Goal: Transaction & Acquisition: Purchase product/service

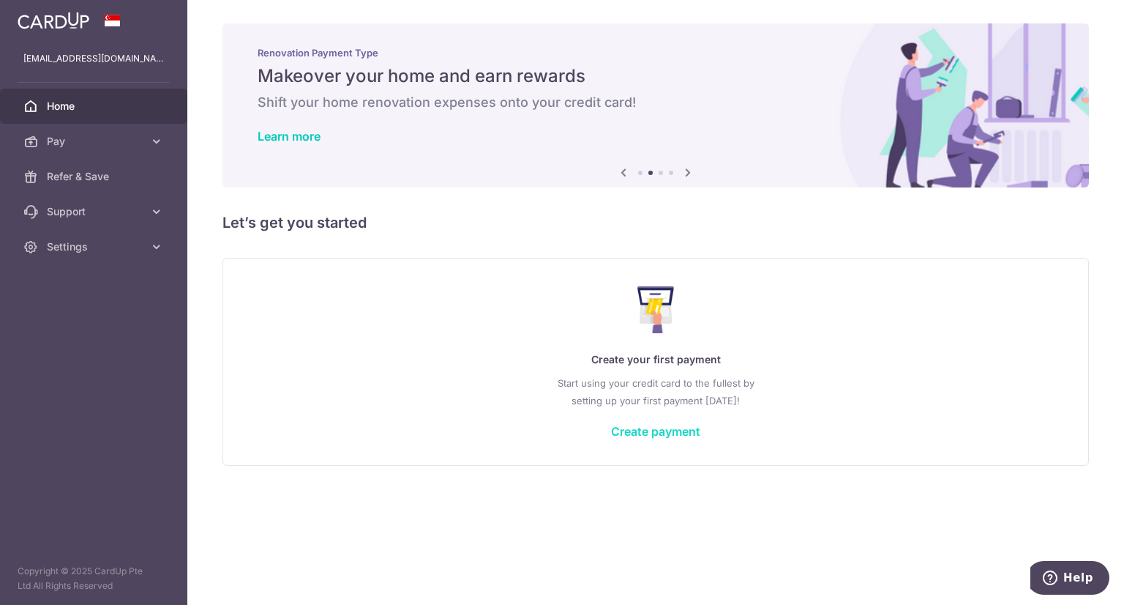
click at [648, 431] on link "Create payment" at bounding box center [655, 431] width 89 height 15
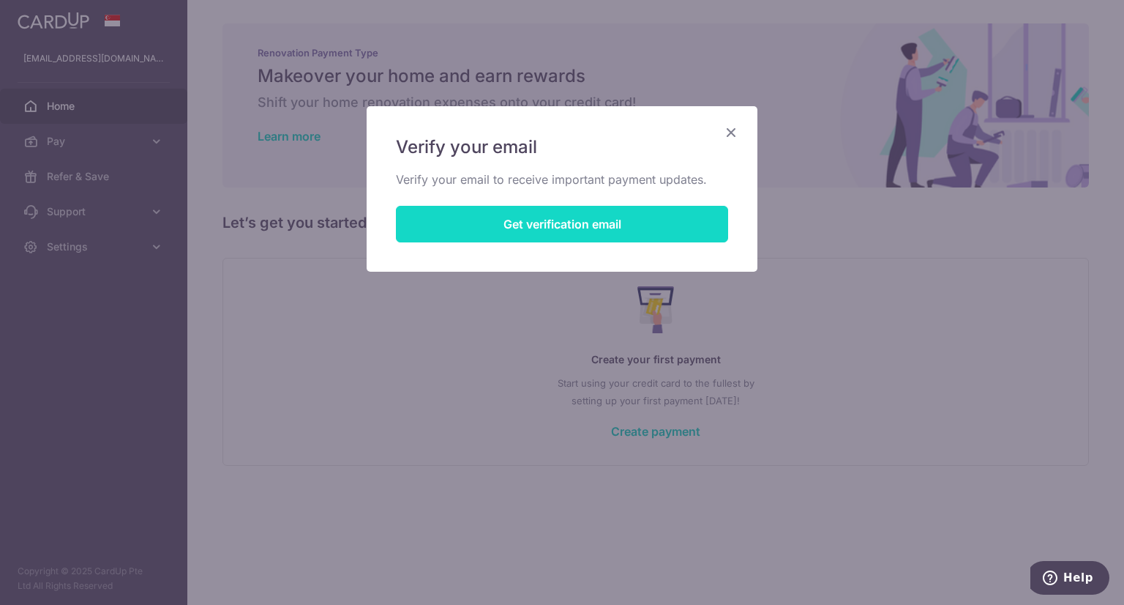
click at [549, 233] on button "Get verification email" at bounding box center [562, 224] width 332 height 37
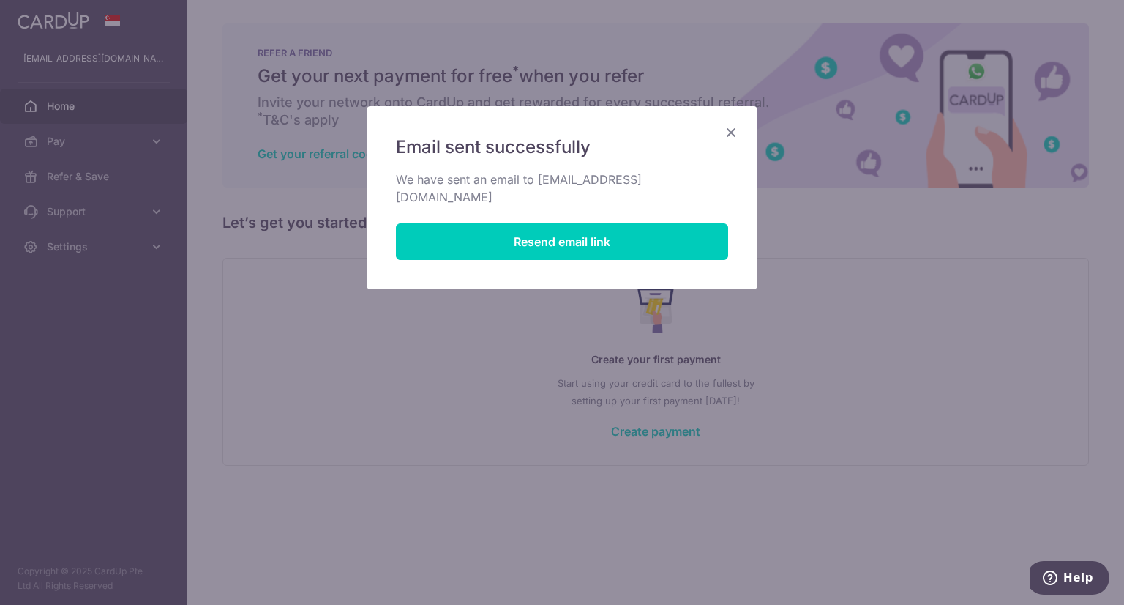
click at [727, 130] on icon "Close" at bounding box center [731, 132] width 18 height 18
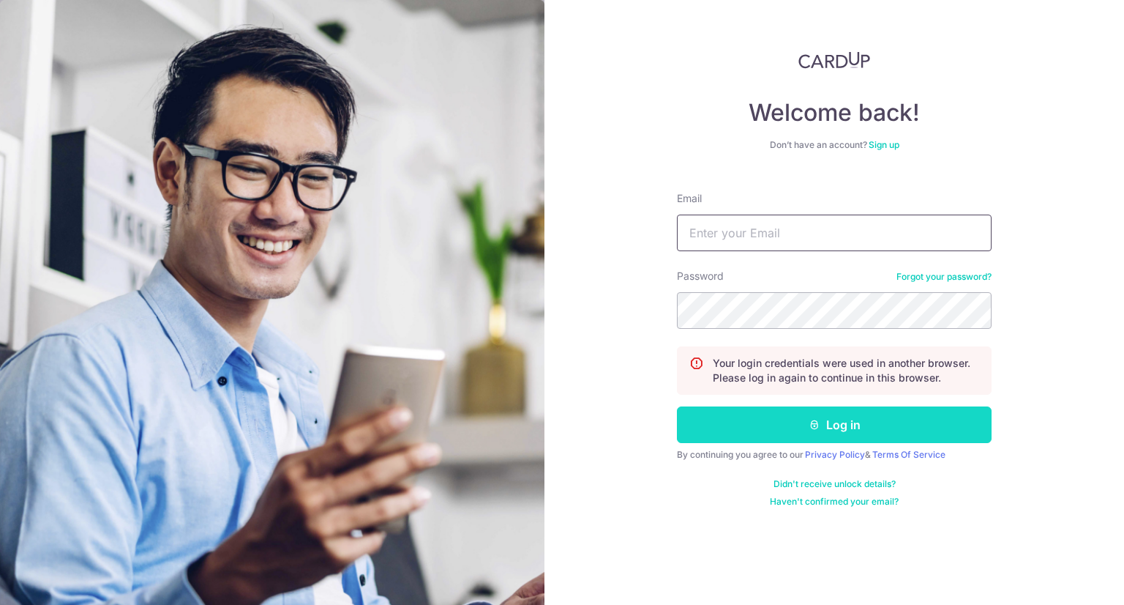
type input "[EMAIL_ADDRESS][DOMAIN_NAME]"
click at [821, 414] on button "Log in" at bounding box center [834, 424] width 315 height 37
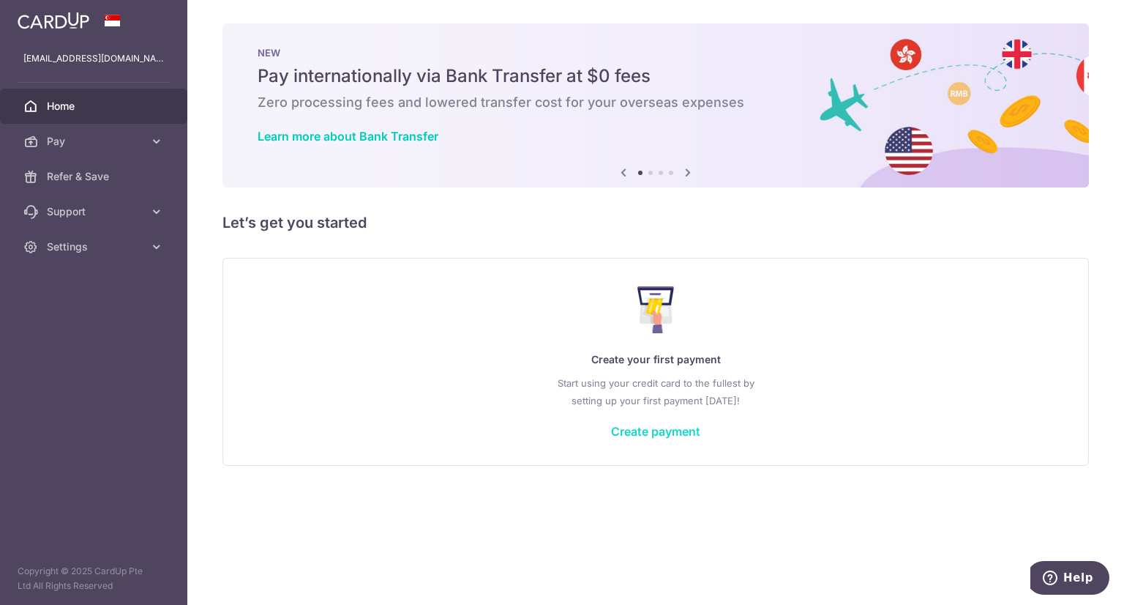
click at [654, 434] on link "Create payment" at bounding box center [655, 431] width 89 height 15
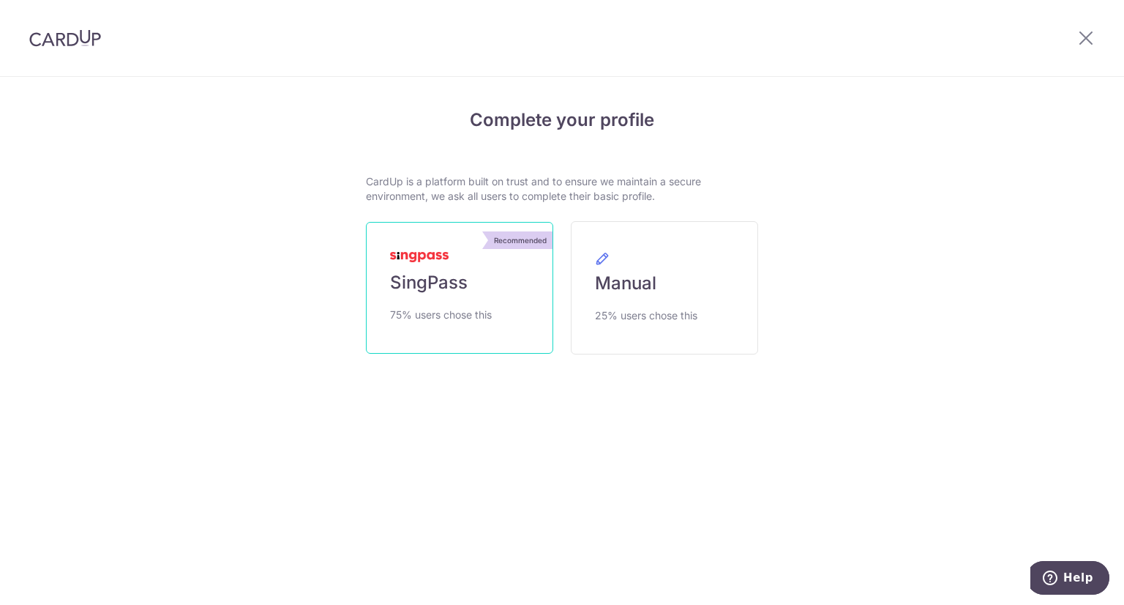
click at [453, 287] on span "SingPass" at bounding box center [429, 282] width 78 height 23
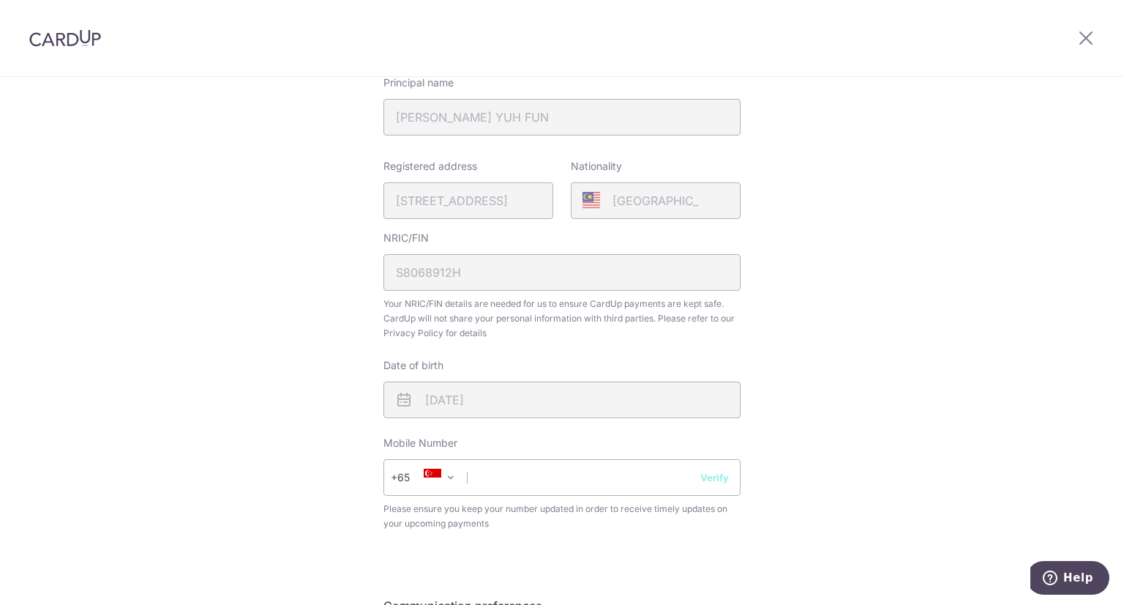
scroll to position [293, 0]
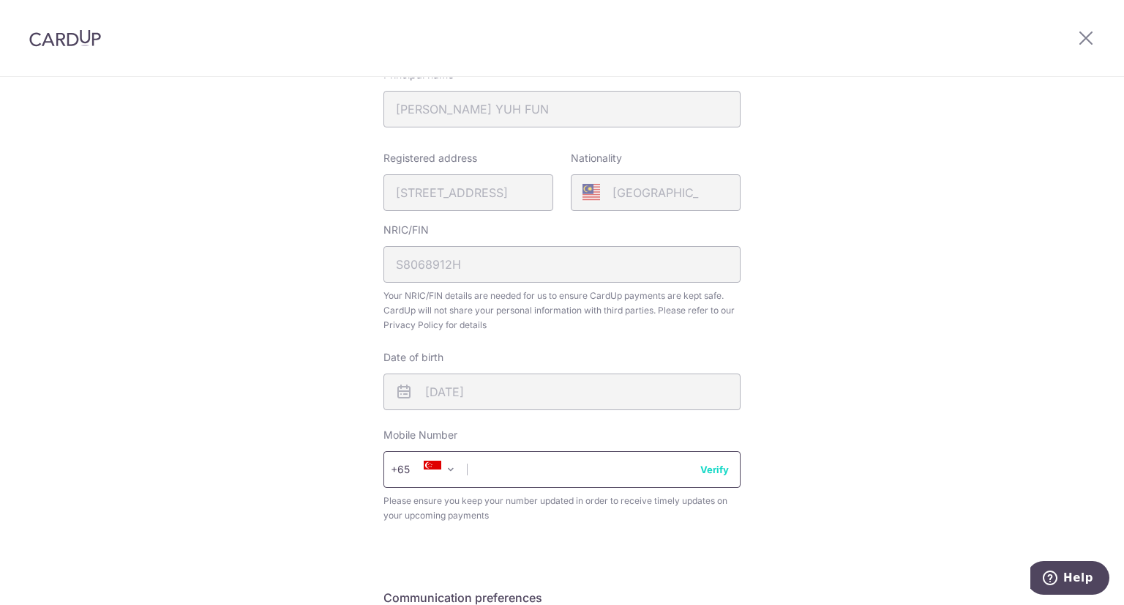
click at [522, 456] on input "text" at bounding box center [562, 469] width 357 height 37
type input "96620993"
click at [910, 453] on div "Review your details Your Details Please provide your full name as per your NRIC…" at bounding box center [562, 287] width 1124 height 1006
click at [716, 471] on button "Verify" at bounding box center [714, 469] width 29 height 15
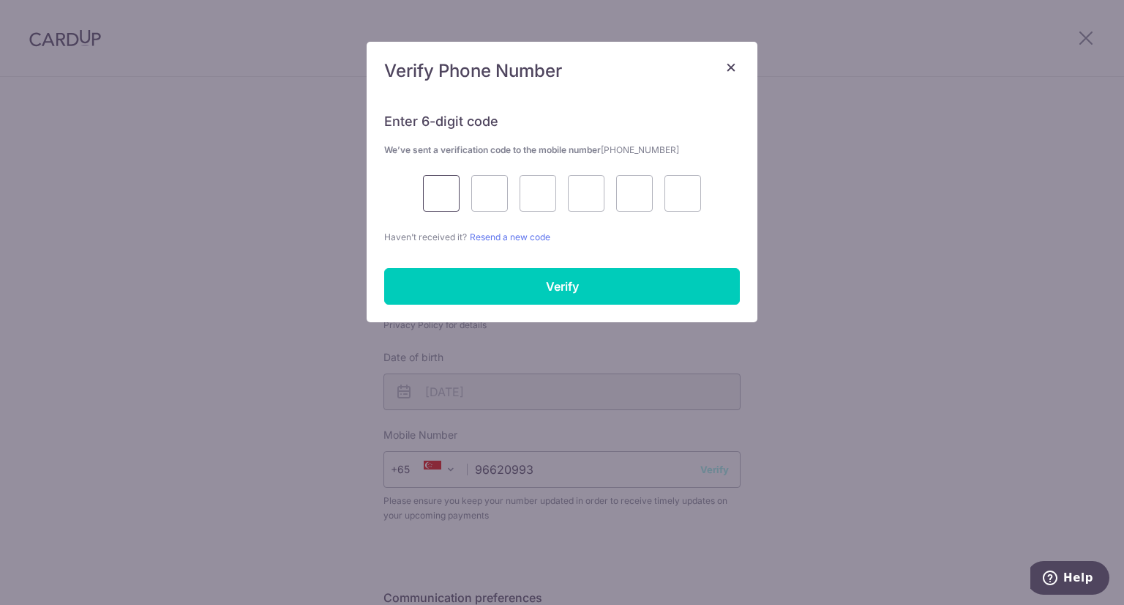
click at [434, 198] on input "text" at bounding box center [441, 193] width 37 height 37
type input "4"
type input "7"
type input "3"
type input "7"
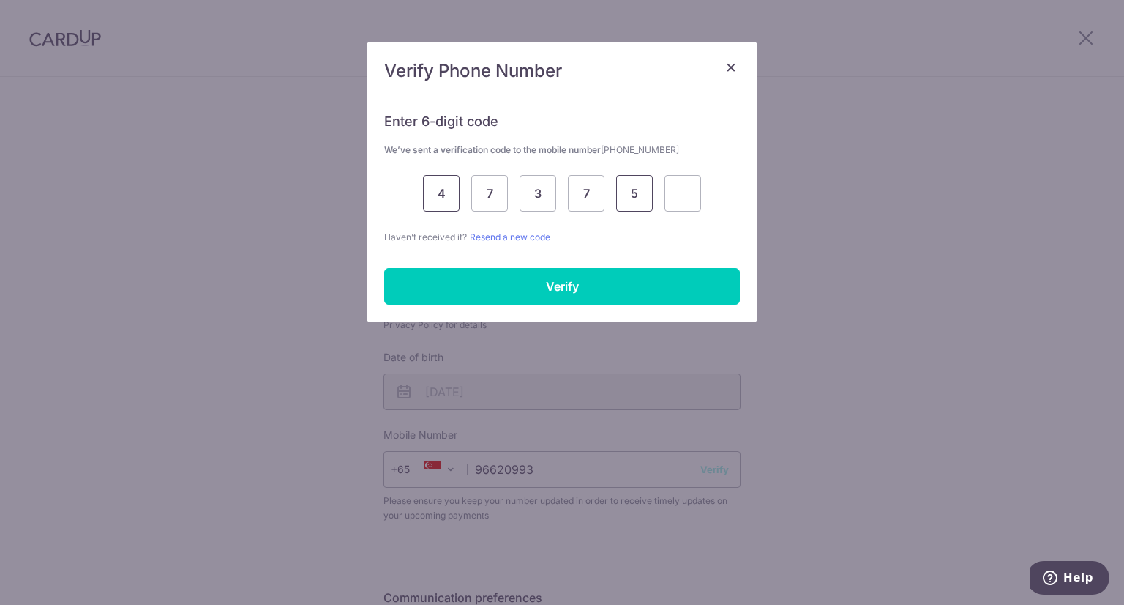
type input "5"
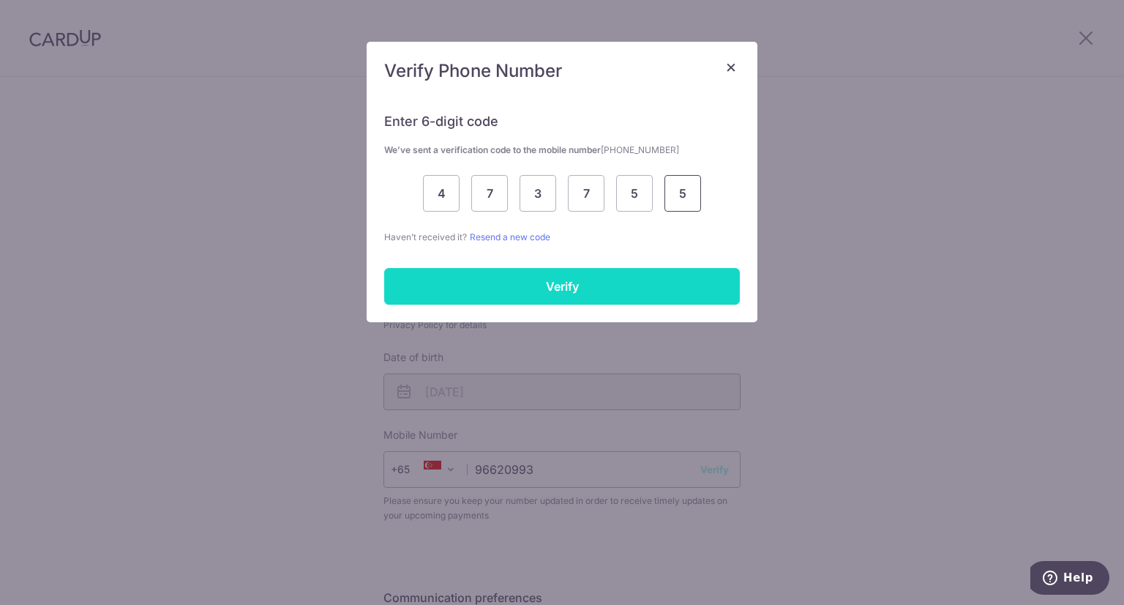
type input "5"
click at [559, 292] on input "Verify" at bounding box center [562, 286] width 356 height 37
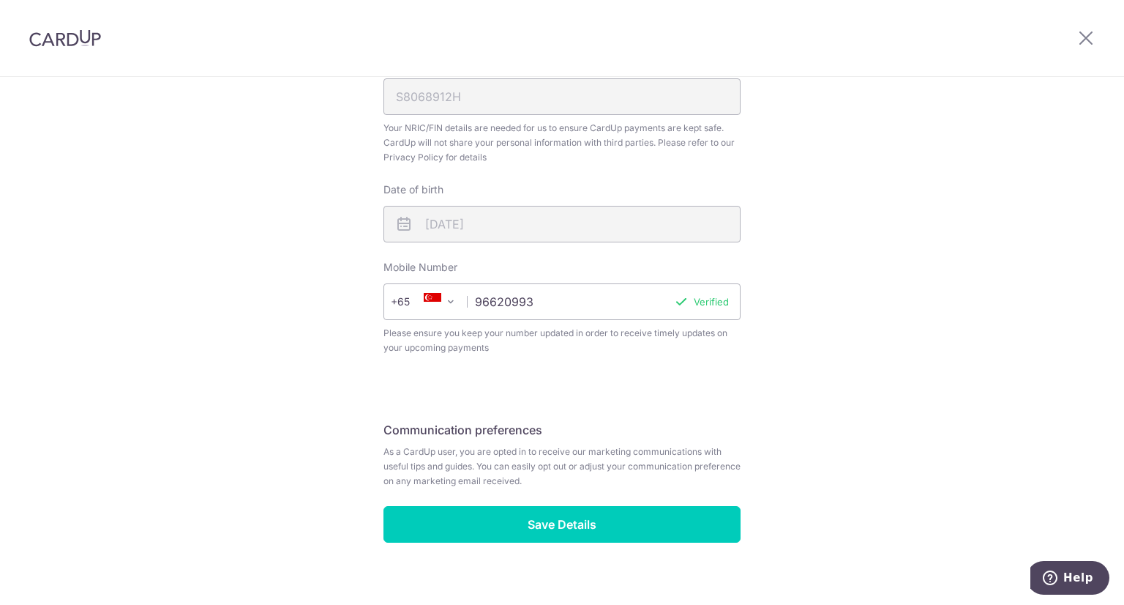
scroll to position [479, 0]
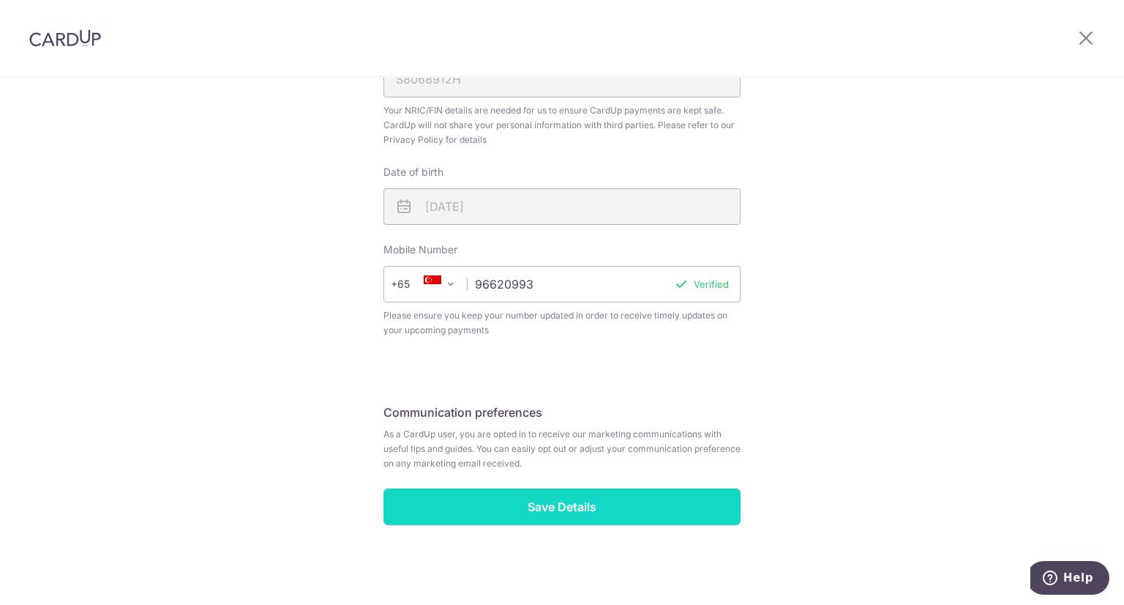
click at [602, 509] on input "Save Details" at bounding box center [562, 506] width 357 height 37
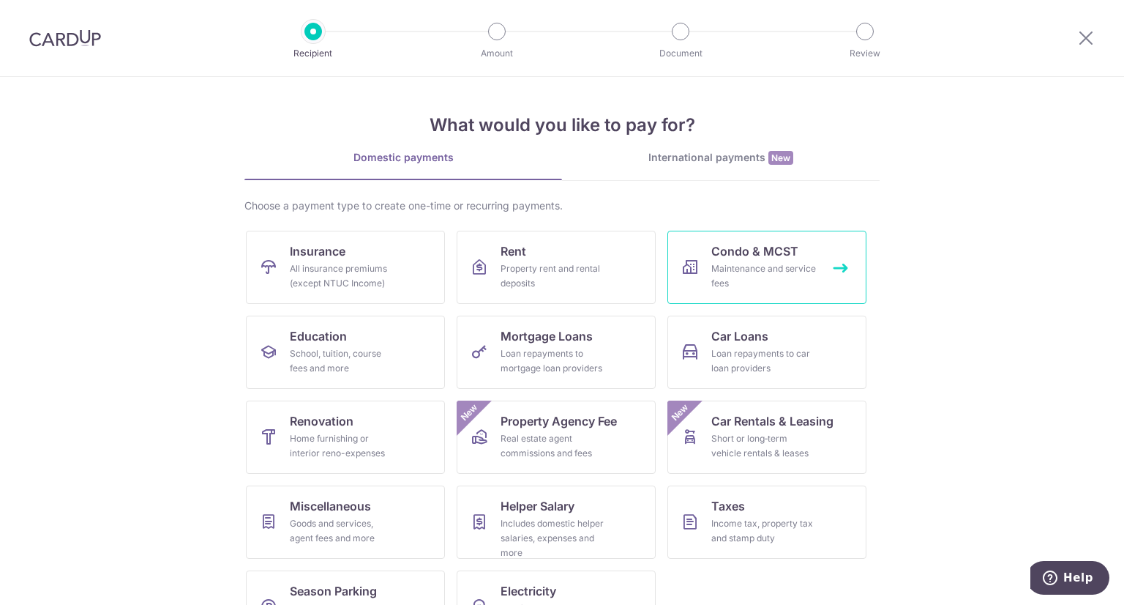
click at [780, 269] on div "Maintenance and service fees" at bounding box center [763, 275] width 105 height 29
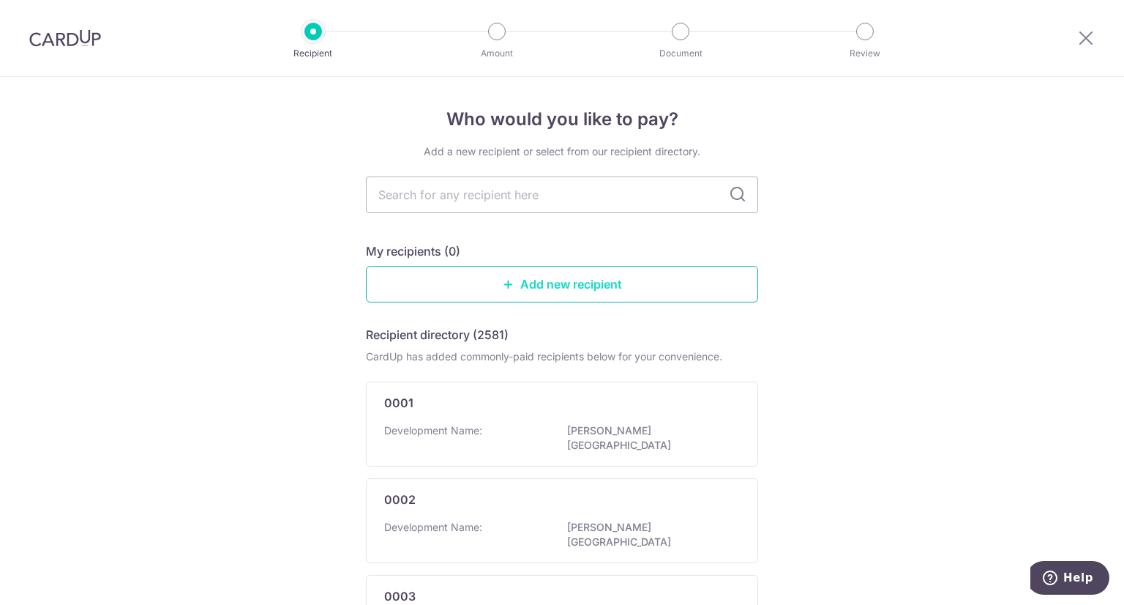
click at [601, 277] on link "Add new recipient" at bounding box center [562, 284] width 392 height 37
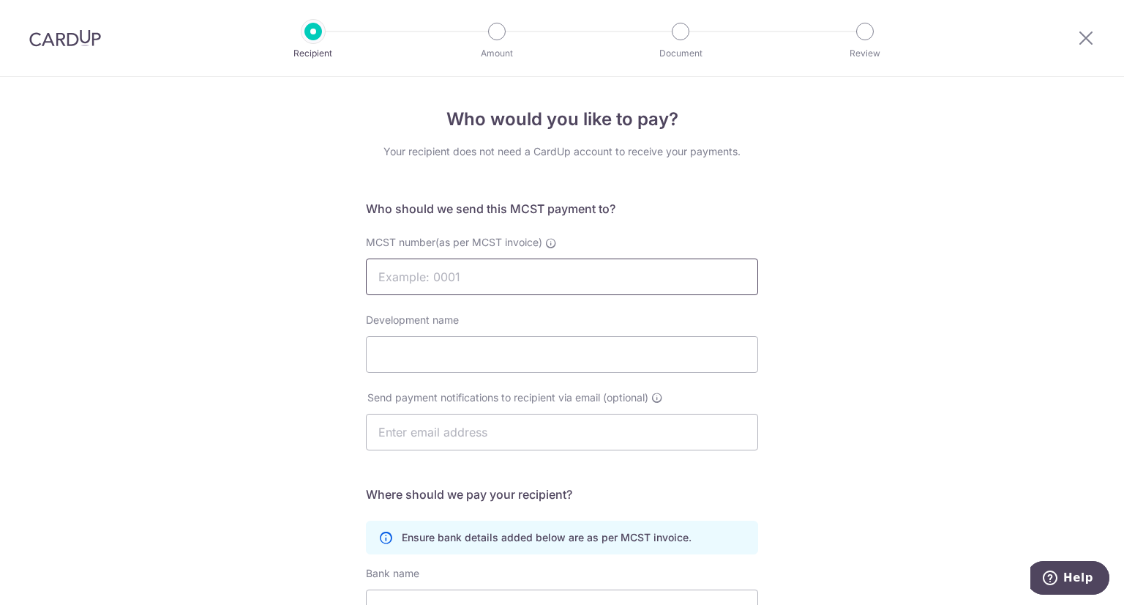
click at [509, 272] on input "MCST number(as per MCST invoice)" at bounding box center [562, 276] width 392 height 37
type input "4693"
click at [473, 358] on input "Development name" at bounding box center [562, 354] width 392 height 37
type input "?"
type input "b"
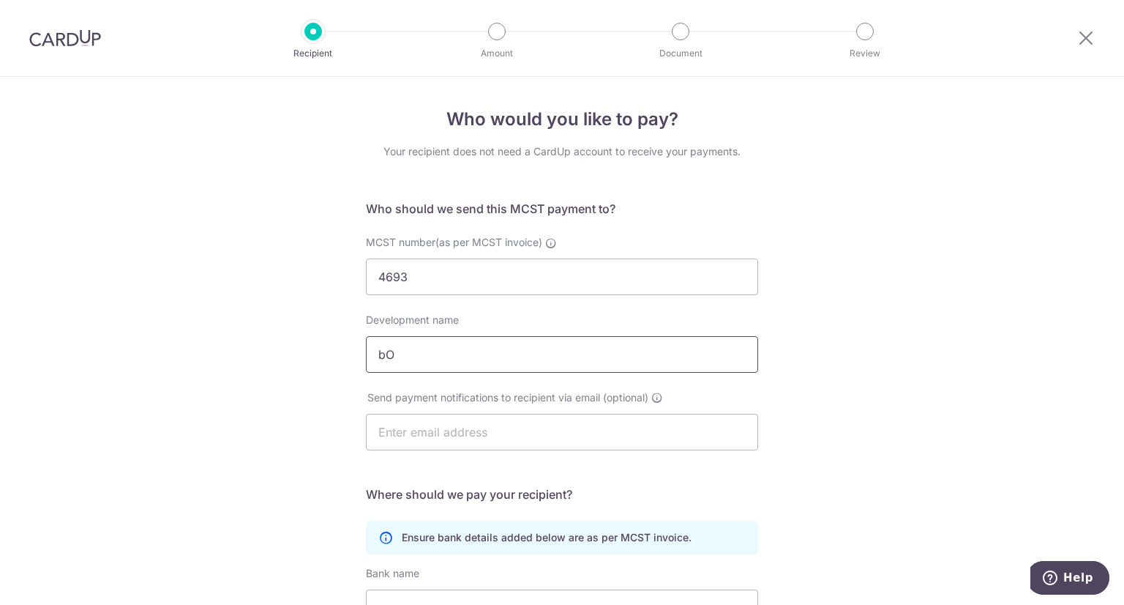
type input "b"
type input "Botanique At Bartley"
click at [463, 435] on input "text" at bounding box center [562, 432] width 392 height 37
click at [427, 438] on input "text" at bounding box center [562, 432] width 392 height 37
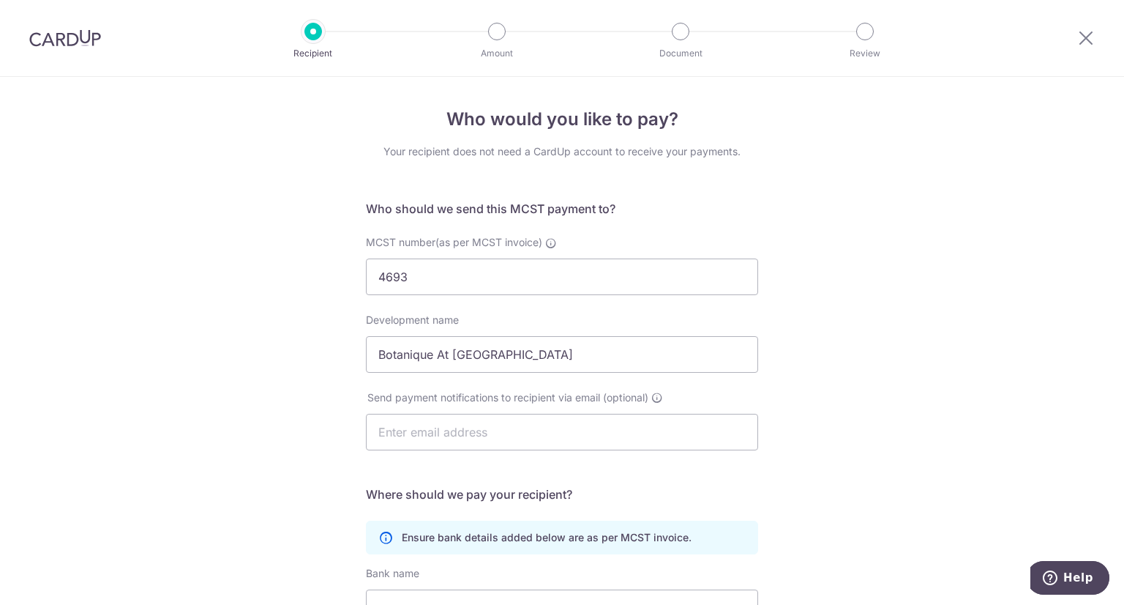
click at [295, 424] on div "Who would you like to pay? Your recipient does not need a CardUp account to rec…" at bounding box center [562, 464] width 1124 height 774
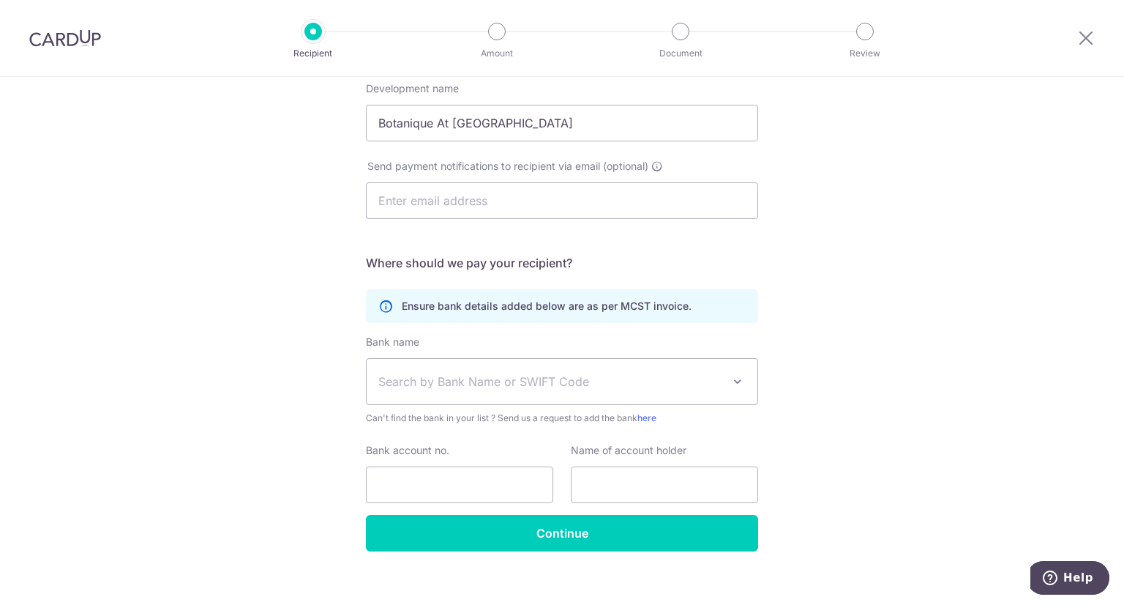
scroll to position [233, 0]
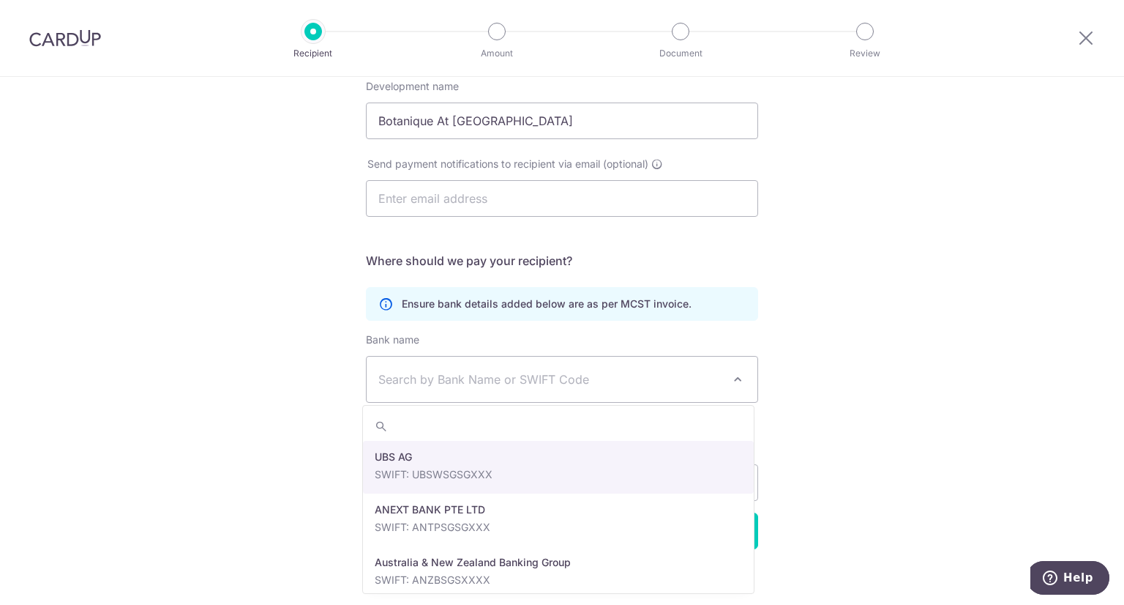
click at [664, 373] on span "Search by Bank Name or SWIFT Code" at bounding box center [550, 379] width 344 height 18
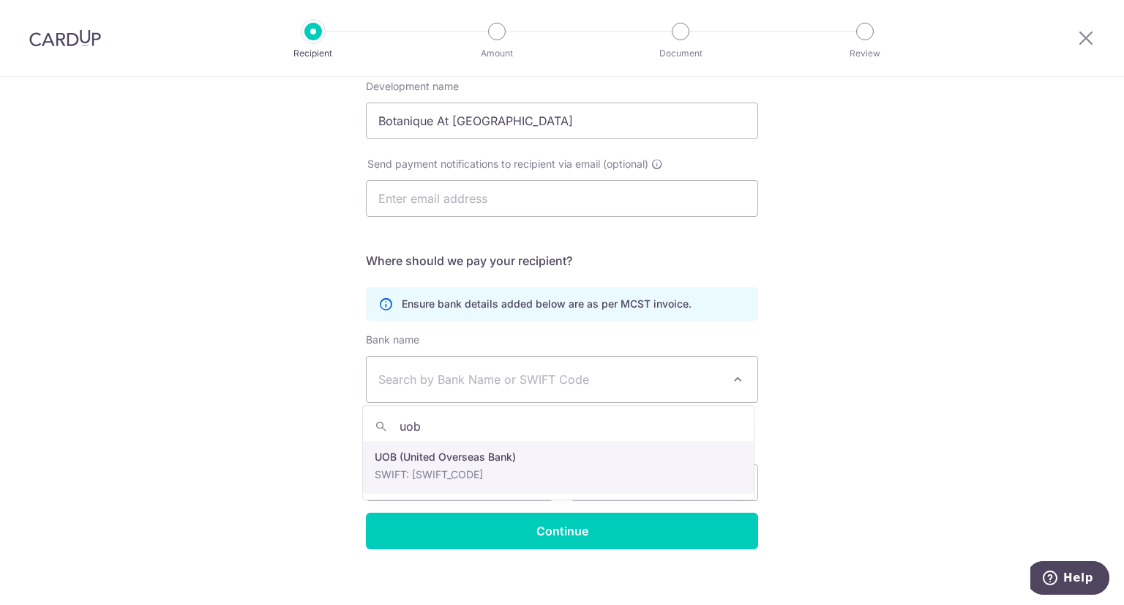
type input "uob"
select select "18"
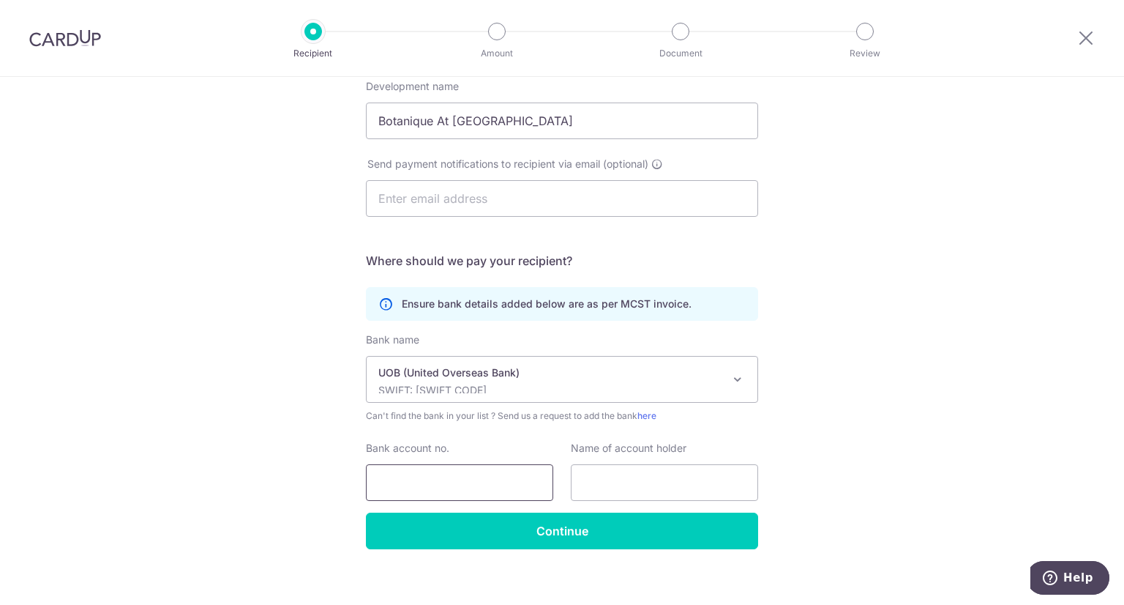
click at [467, 496] on input "Bank account no." at bounding box center [459, 482] width 187 height 37
type input "7013395431"
click at [611, 484] on input "text" at bounding box center [664, 482] width 187 height 37
type input "The Management Corporation Strata Title Plan No. 4693"
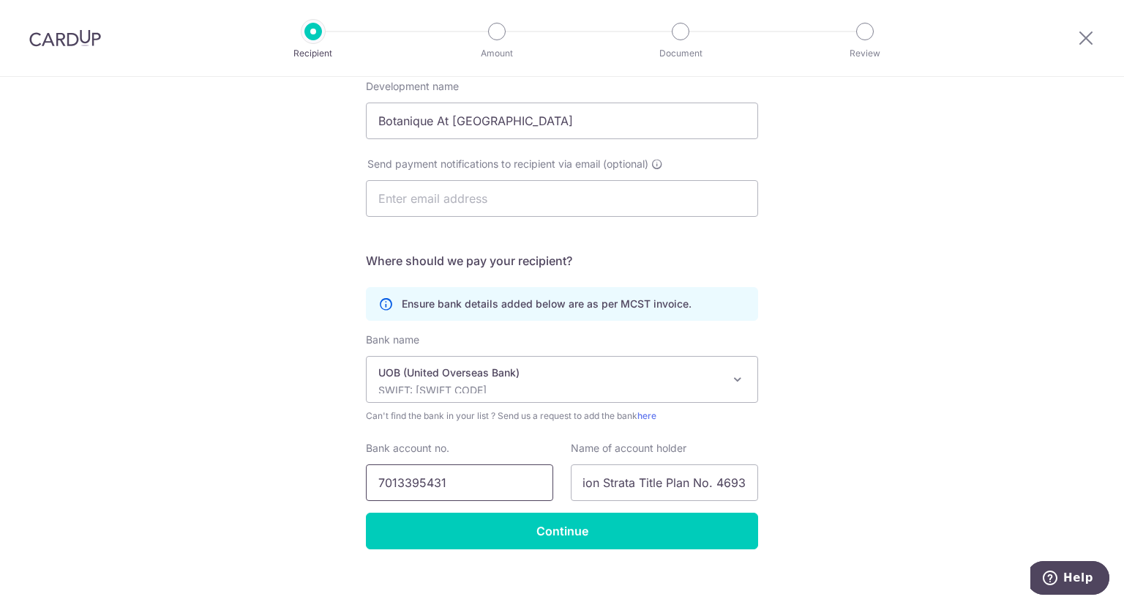
scroll to position [0, 0]
click at [470, 482] on input "7013395431" at bounding box center [459, 482] width 187 height 37
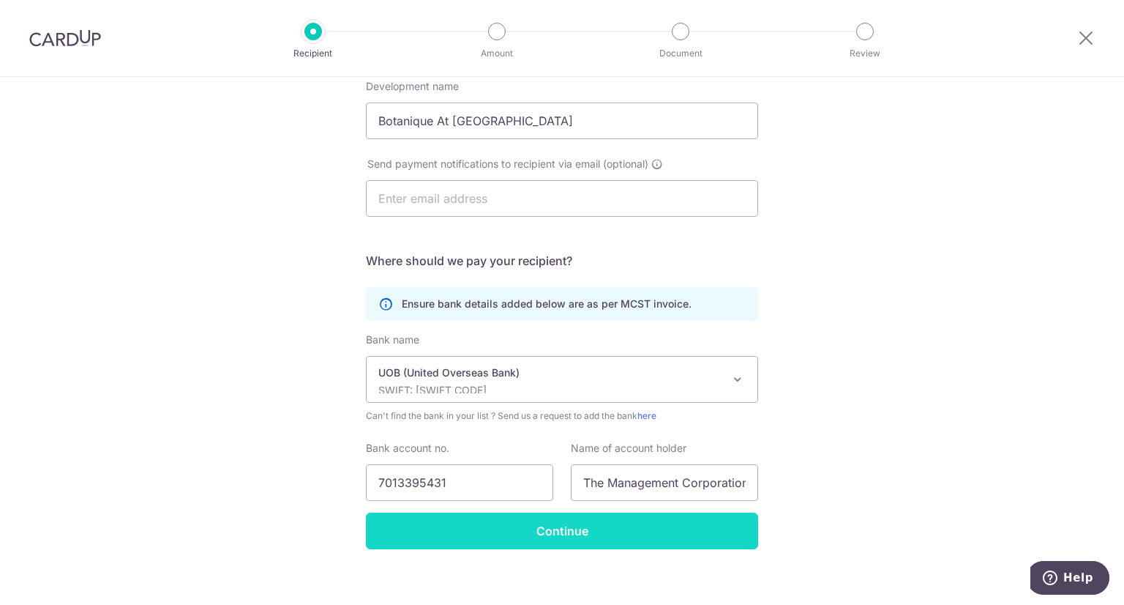
click at [587, 536] on input "Continue" at bounding box center [562, 530] width 392 height 37
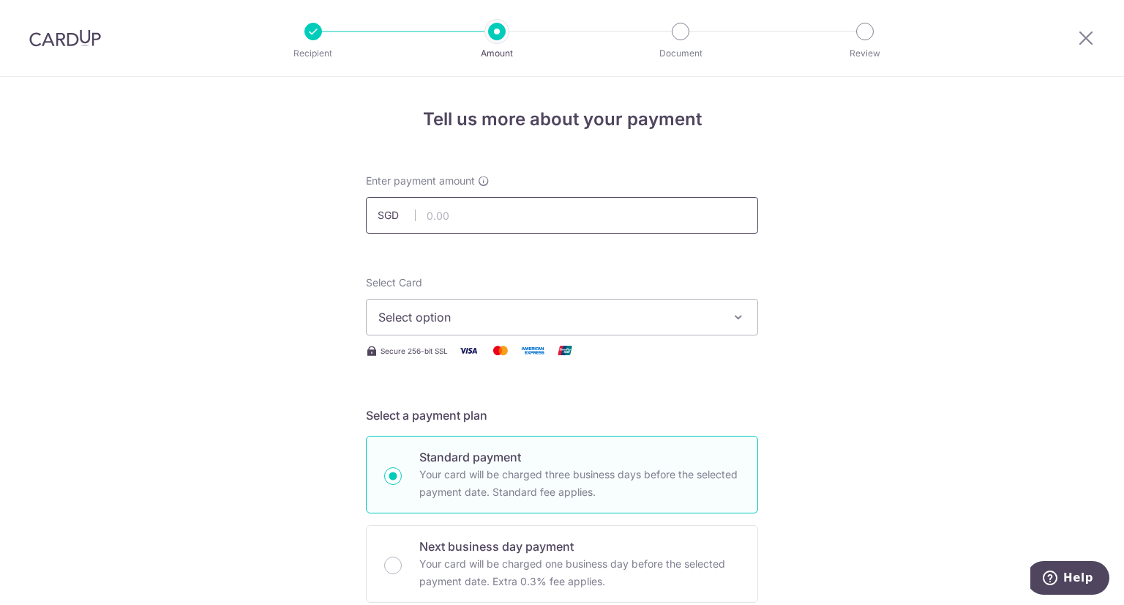
click at [510, 210] on input "text" at bounding box center [562, 215] width 392 height 37
type input "1,079.10"
click at [547, 318] on span "Select option" at bounding box center [548, 317] width 341 height 18
click at [498, 351] on span "Add credit card" at bounding box center [575, 358] width 341 height 15
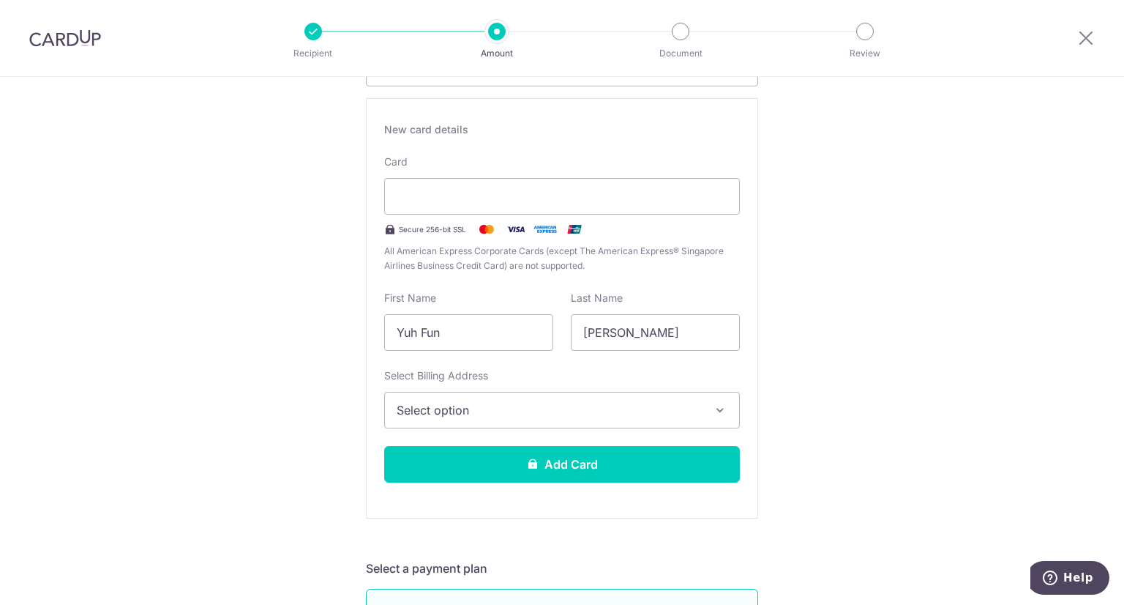
scroll to position [313, 0]
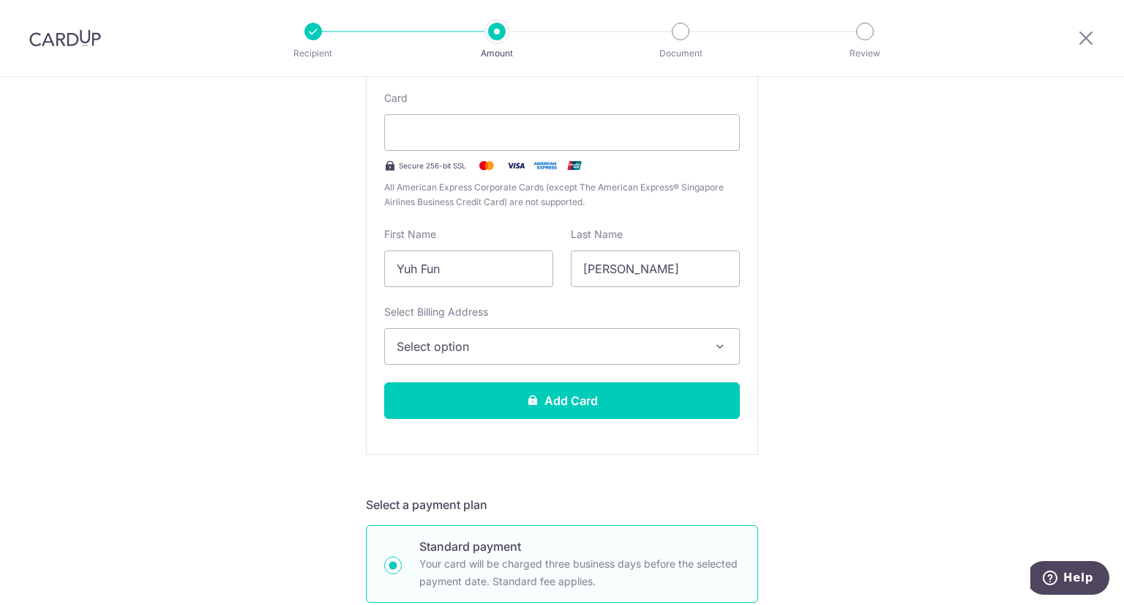
click at [468, 349] on span "Select option" at bounding box center [549, 346] width 304 height 18
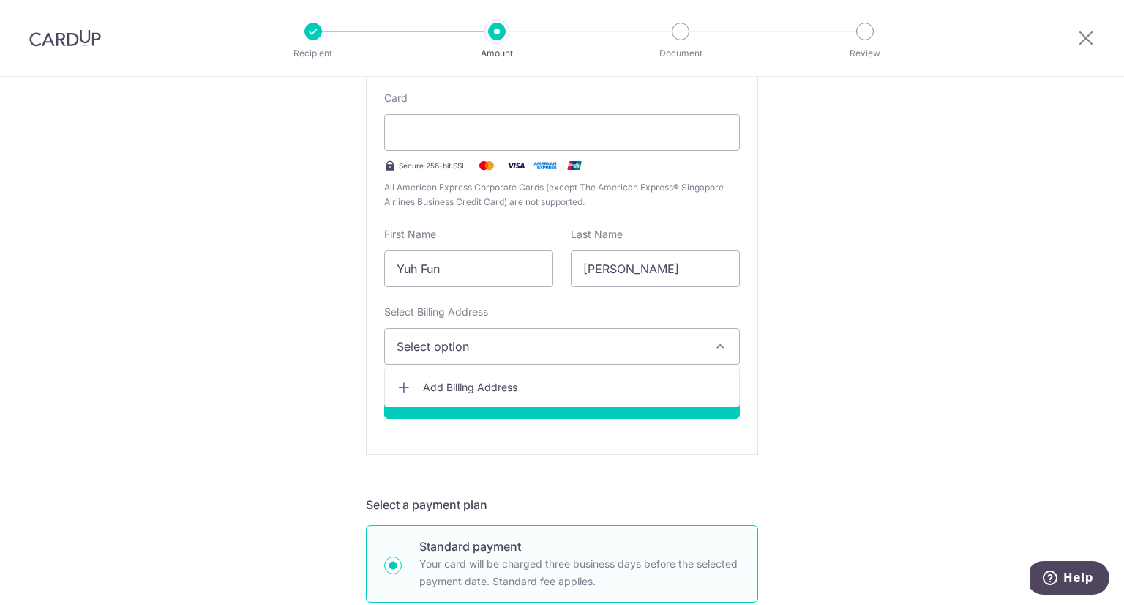
click at [454, 389] on span "Add Billing Address" at bounding box center [575, 387] width 304 height 15
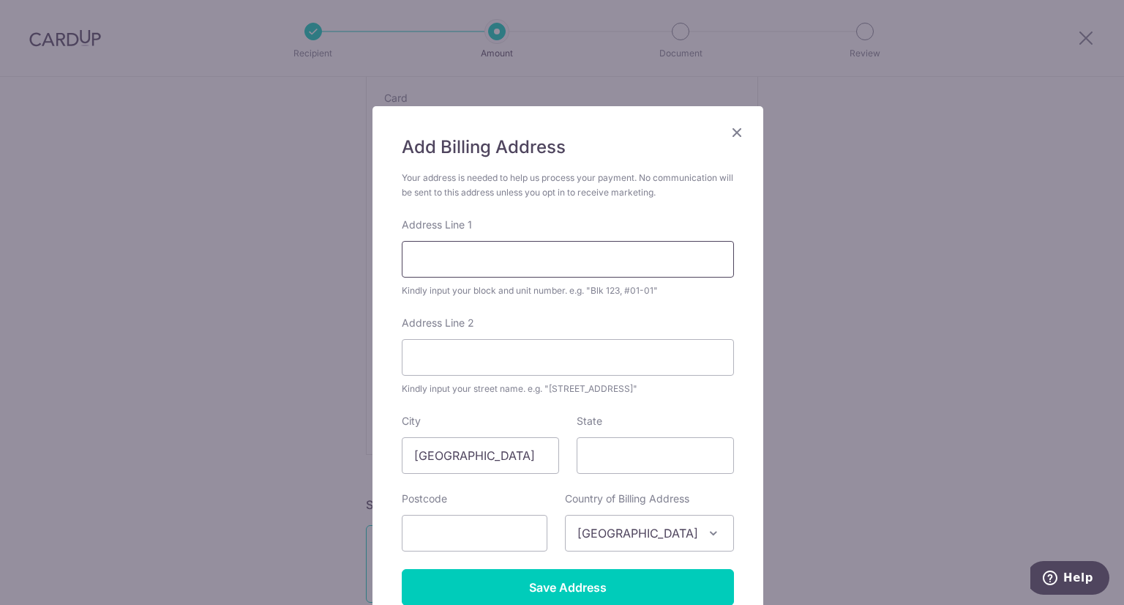
click at [472, 263] on input "Address Line 1" at bounding box center [568, 259] width 332 height 37
type input "231 Upper Paya Lebar Road"
type input "#07-25"
type input "Singapore"
type input "533870"
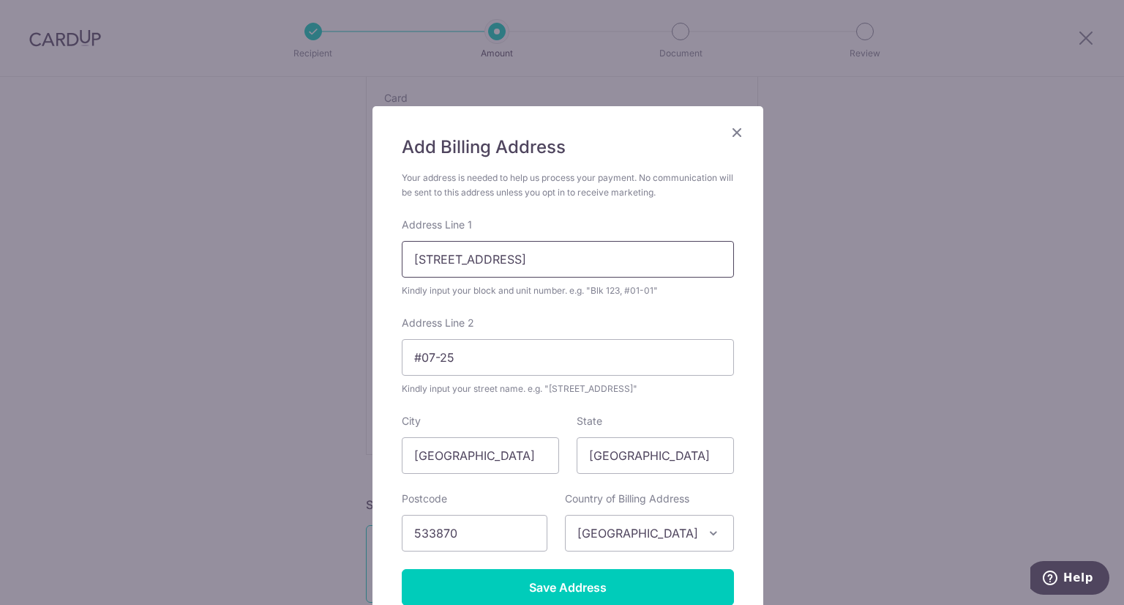
click at [599, 255] on input "231 Upper Paya Lebar Road" at bounding box center [568, 259] width 332 height 37
type input "231 Upper Paya Lebar Road, #07-25"
click at [460, 354] on input "#07-25" at bounding box center [568, 357] width 332 height 37
type input "#"
drag, startPoint x: 430, startPoint y: 261, endPoint x: 558, endPoint y: 253, distance: 127.7
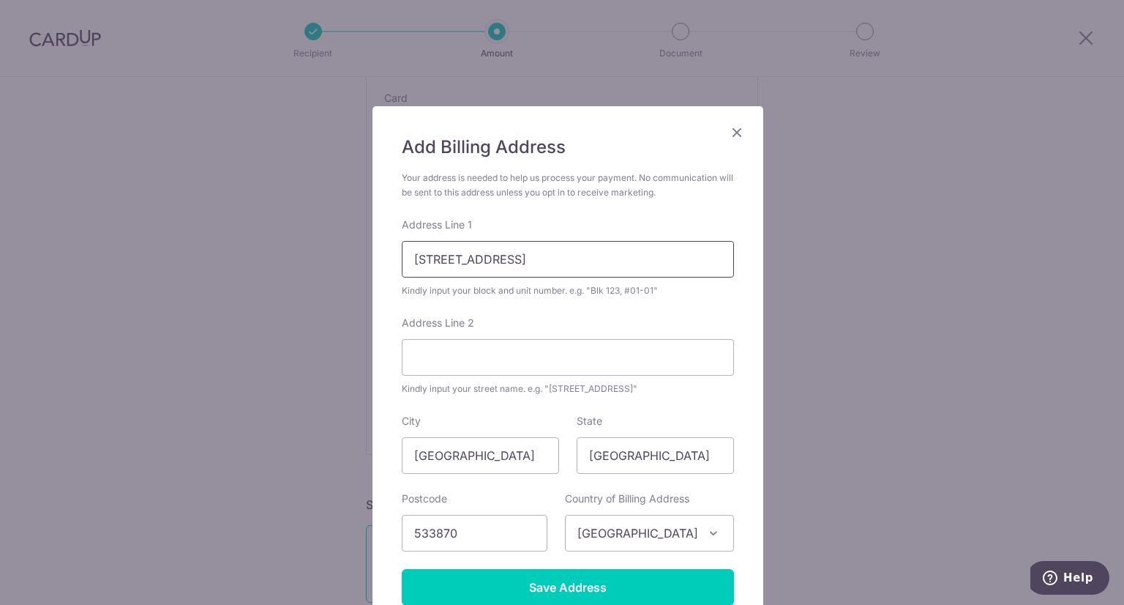
click at [558, 253] on input "231 Upper Paya Lebar Road, #07-25" at bounding box center [568, 259] width 332 height 37
type input "231 , #07-25"
click at [443, 352] on input "Address Line 2" at bounding box center [568, 357] width 332 height 37
paste input "Upper Paya Lebar Road"
type input "Upper Paya Lebar Road"
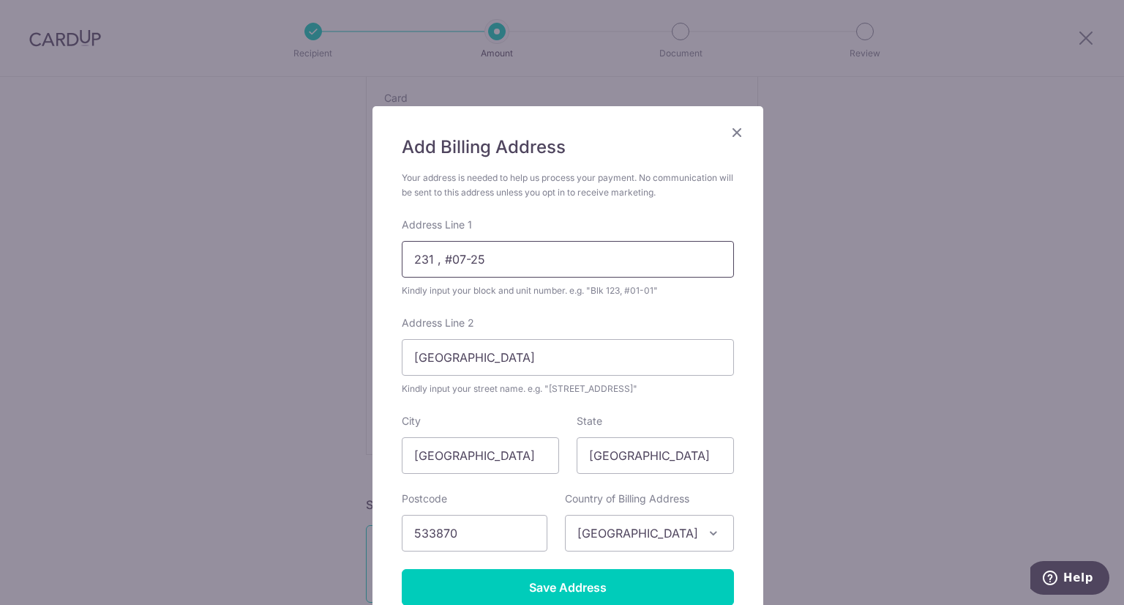
click at [405, 256] on input "231 , #07-25" at bounding box center [568, 259] width 332 height 37
type input "Blk 231 , #07-25"
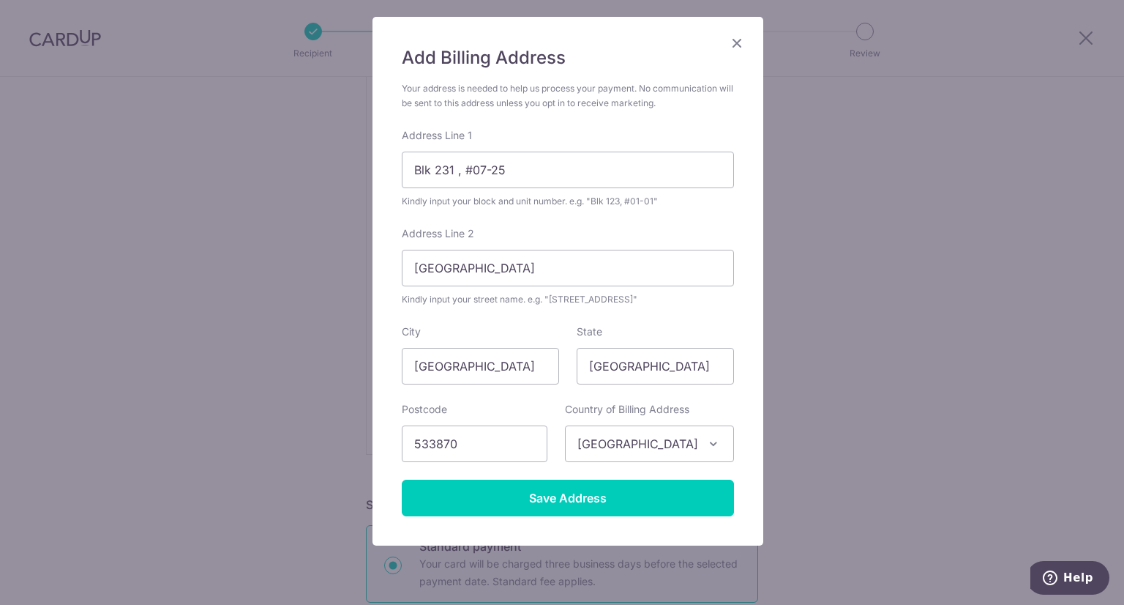
scroll to position [91, 0]
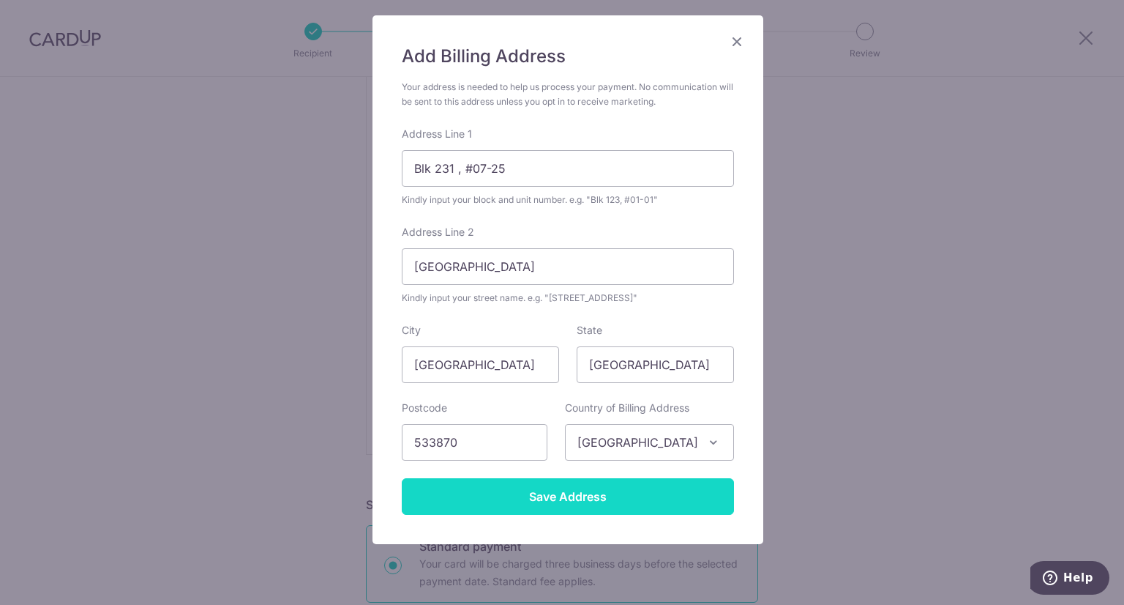
click at [577, 492] on input "Save Address" at bounding box center [568, 496] width 332 height 37
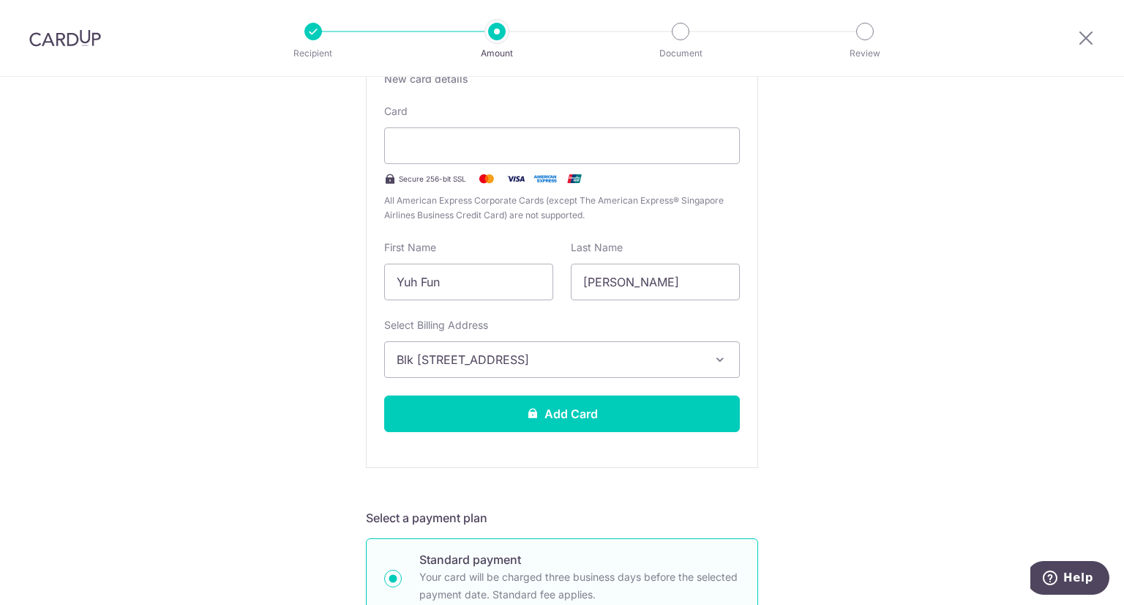
scroll to position [310, 0]
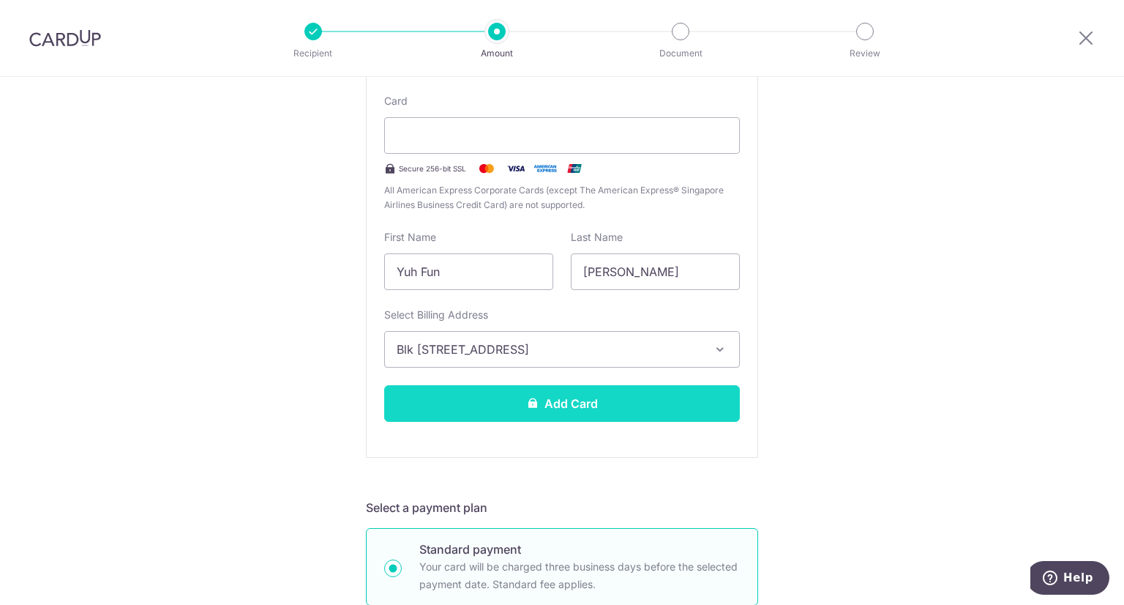
click at [546, 407] on button "Add Card" at bounding box center [562, 403] width 356 height 37
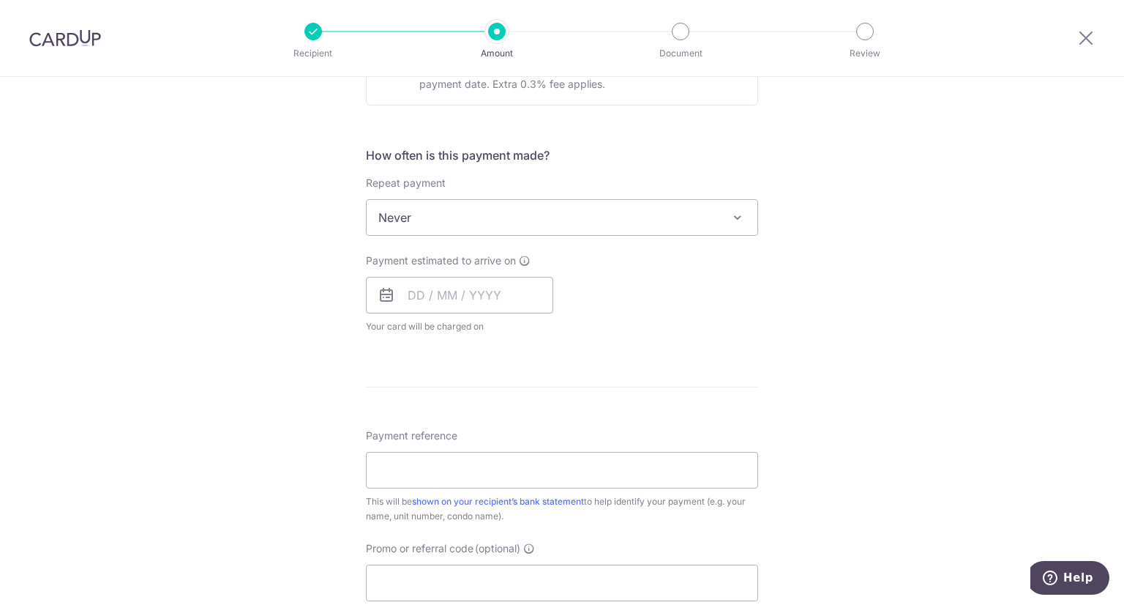
scroll to position [501, 0]
click at [381, 291] on icon at bounding box center [387, 291] width 18 height 18
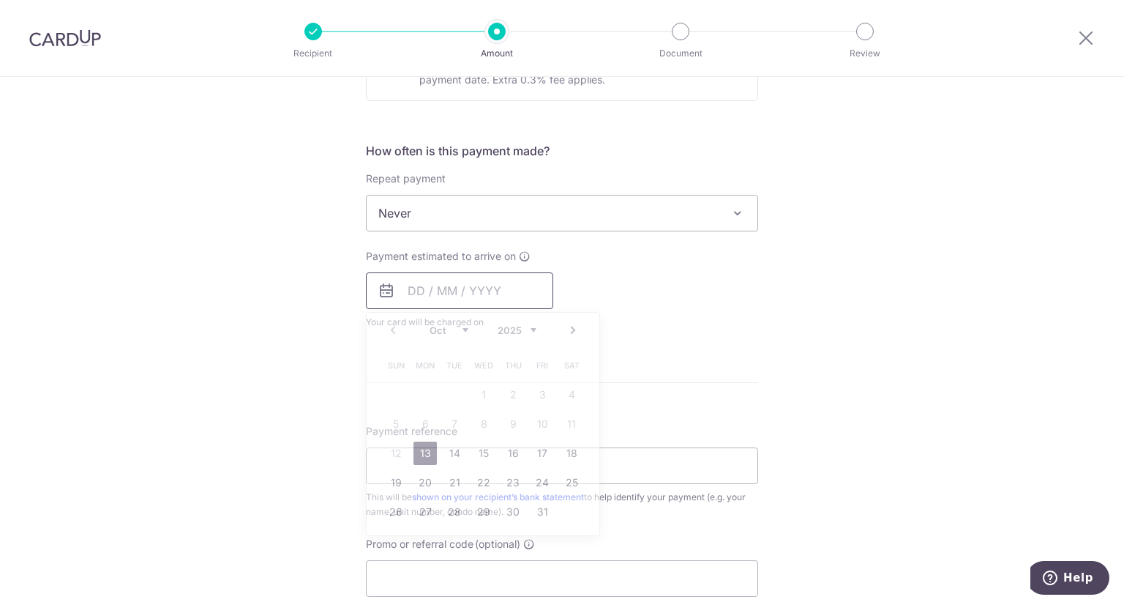
click at [404, 291] on input "text" at bounding box center [459, 290] width 187 height 37
click at [420, 453] on link "13" at bounding box center [425, 452] width 23 height 23
type input "13/10/2025"
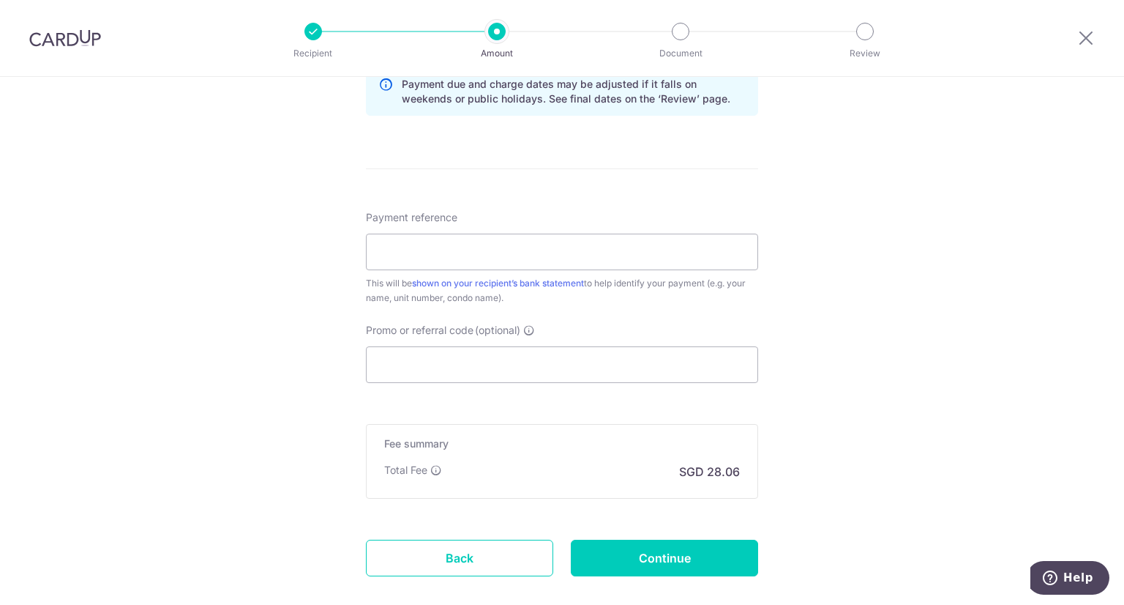
scroll to position [777, 0]
click at [433, 245] on input "Payment reference" at bounding box center [562, 250] width 392 height 37
type input "Blk 231 0725"
click at [439, 358] on input "Promo or referral code (optional)" at bounding box center [562, 363] width 392 height 37
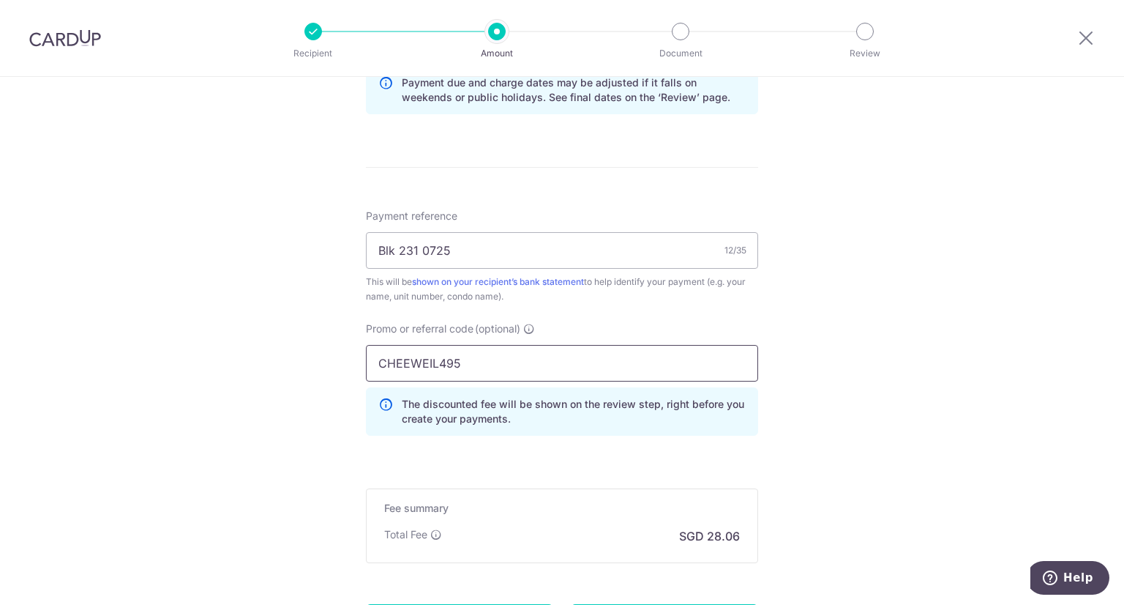
type input "CHEEWEIL495"
click at [812, 415] on div "Tell us more about your payment Enter payment amount SGD 1,079.10 1079.10 Card …" at bounding box center [562, 25] width 1124 height 1450
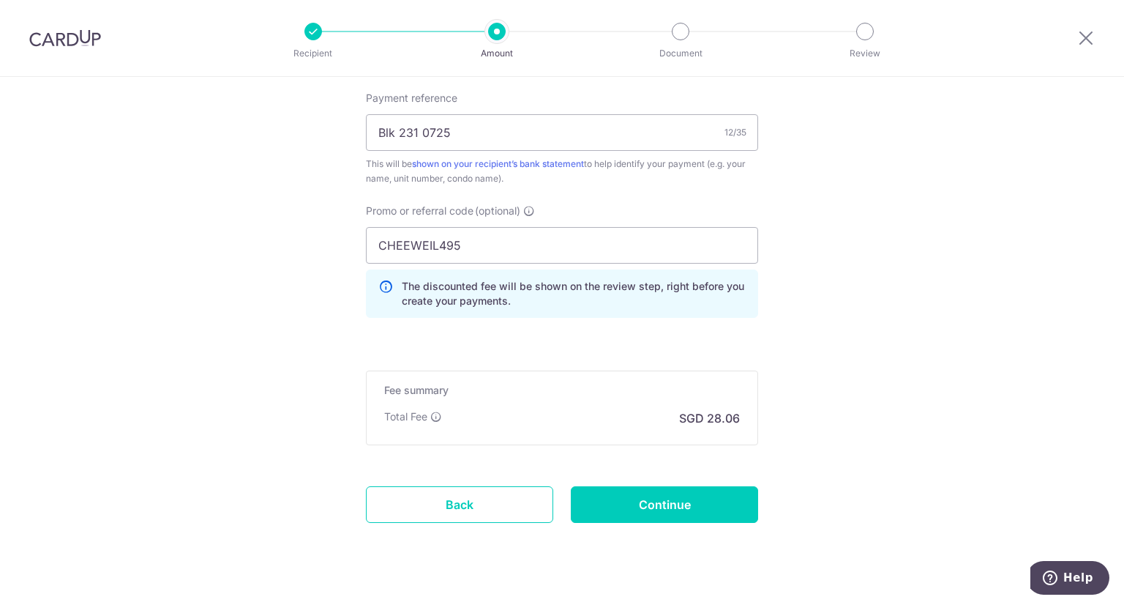
scroll to position [920, 0]
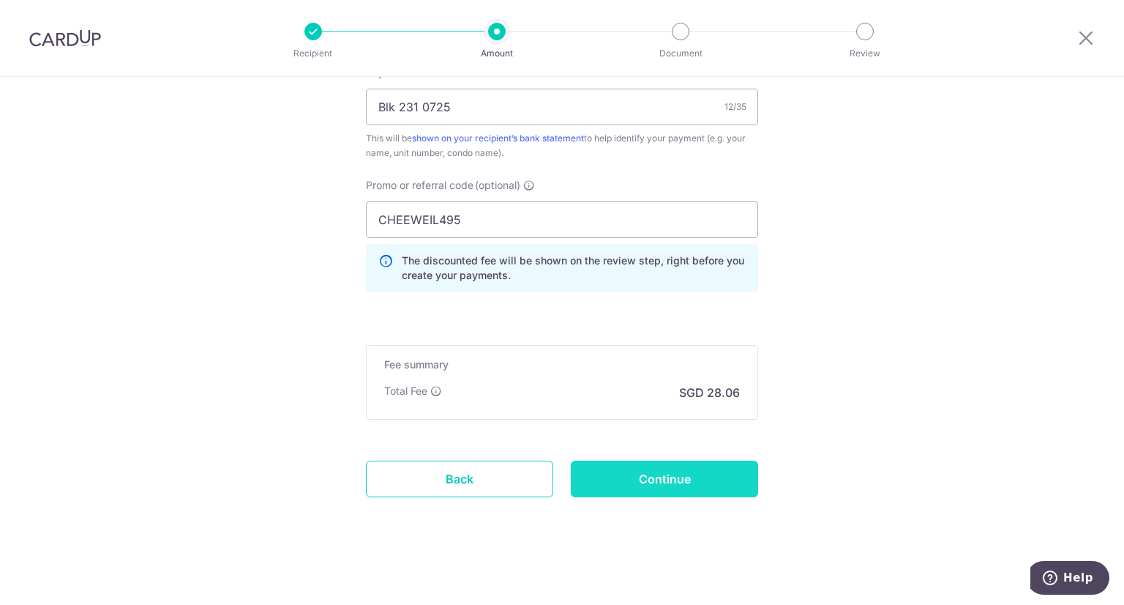
click at [655, 484] on input "Continue" at bounding box center [664, 478] width 187 height 37
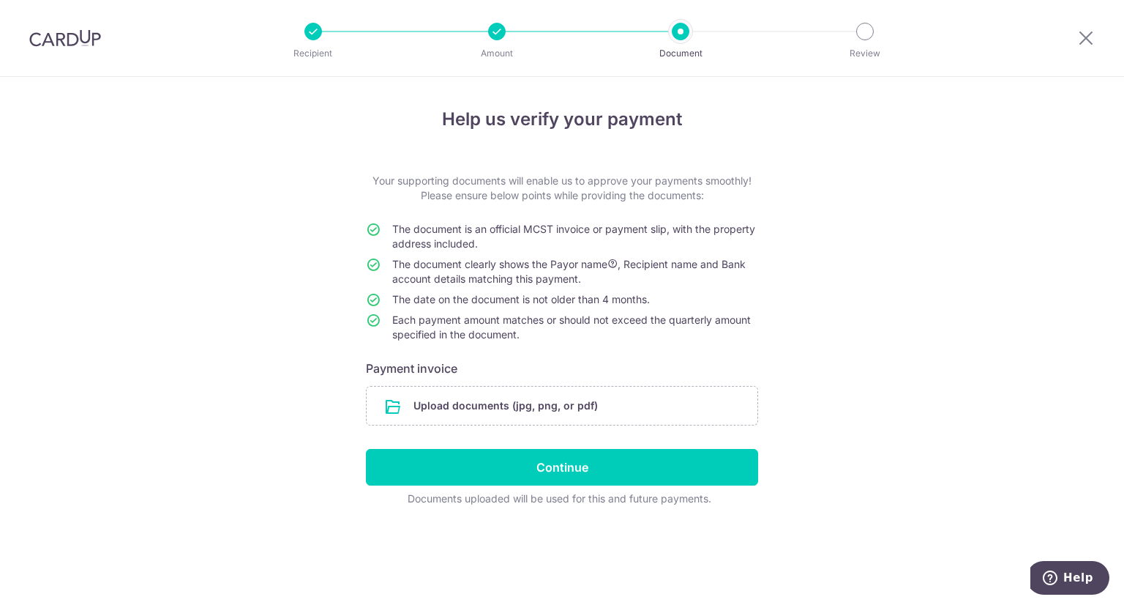
click at [1010, 273] on div "Help us verify your payment Your supporting documents will enable us to approve…" at bounding box center [562, 341] width 1124 height 528
click at [463, 416] on input "file" at bounding box center [562, 405] width 391 height 38
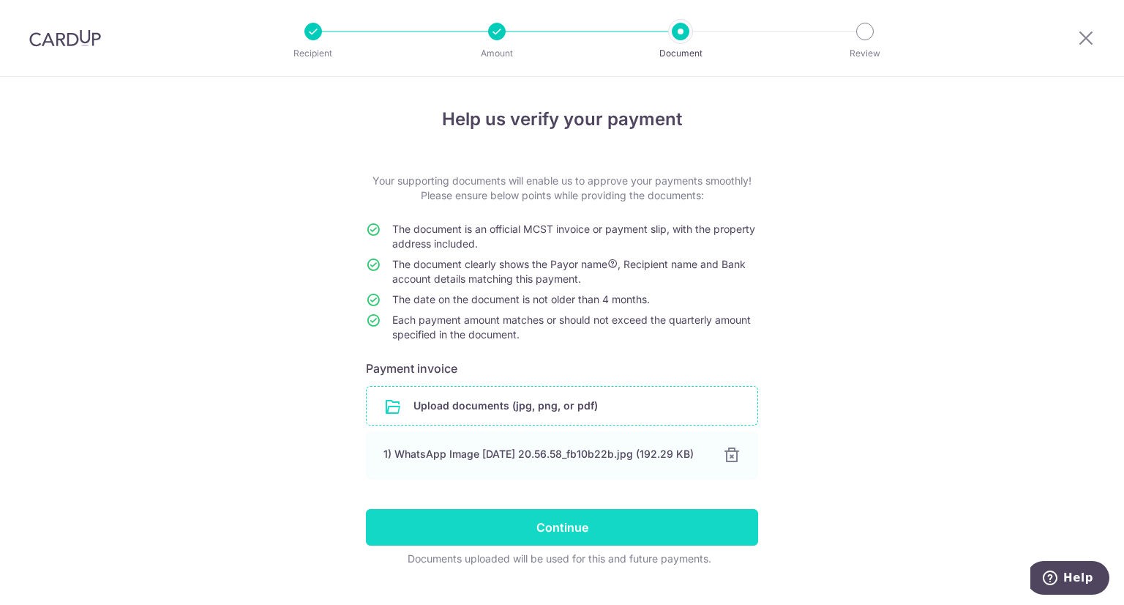
click at [558, 535] on input "Continue" at bounding box center [562, 527] width 392 height 37
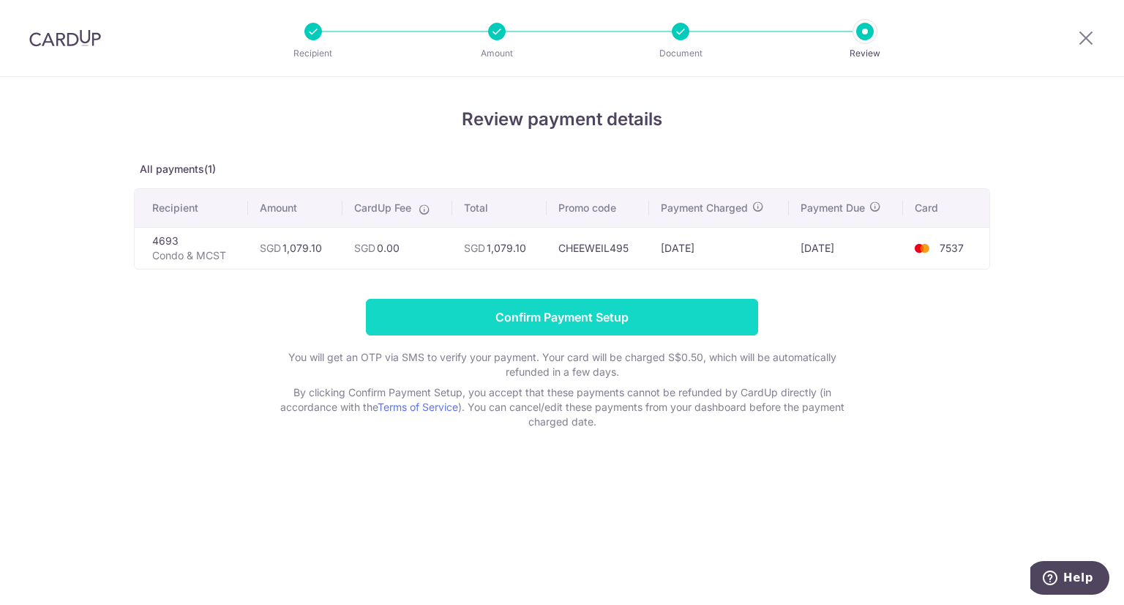
click at [534, 330] on input "Confirm Payment Setup" at bounding box center [562, 317] width 392 height 37
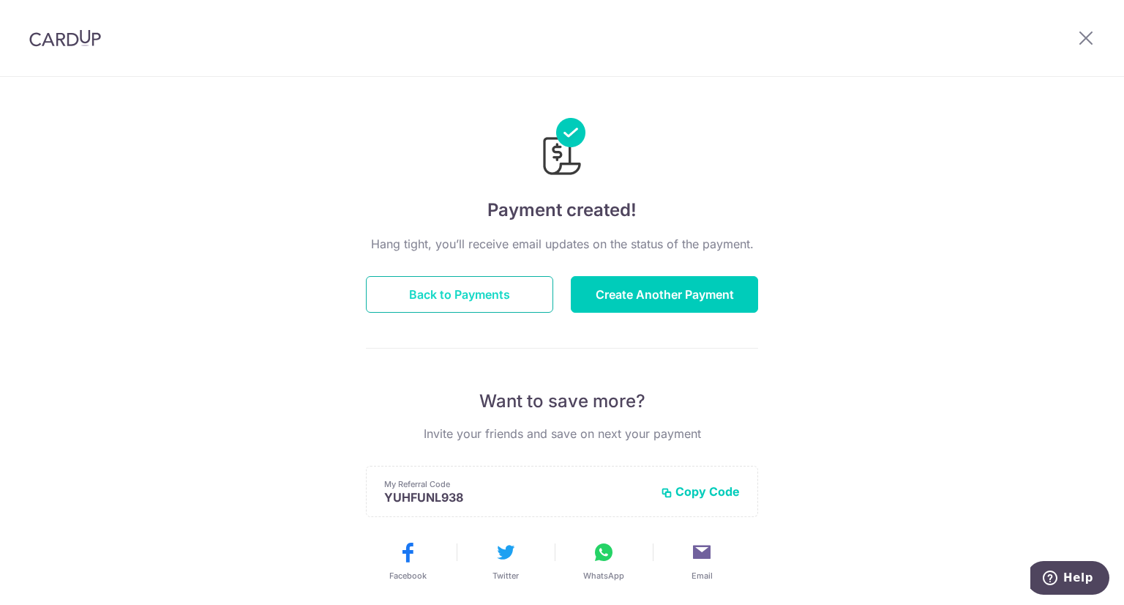
click at [433, 288] on button "Back to Payments" at bounding box center [459, 294] width 187 height 37
